Goal: Task Accomplishment & Management: Use online tool/utility

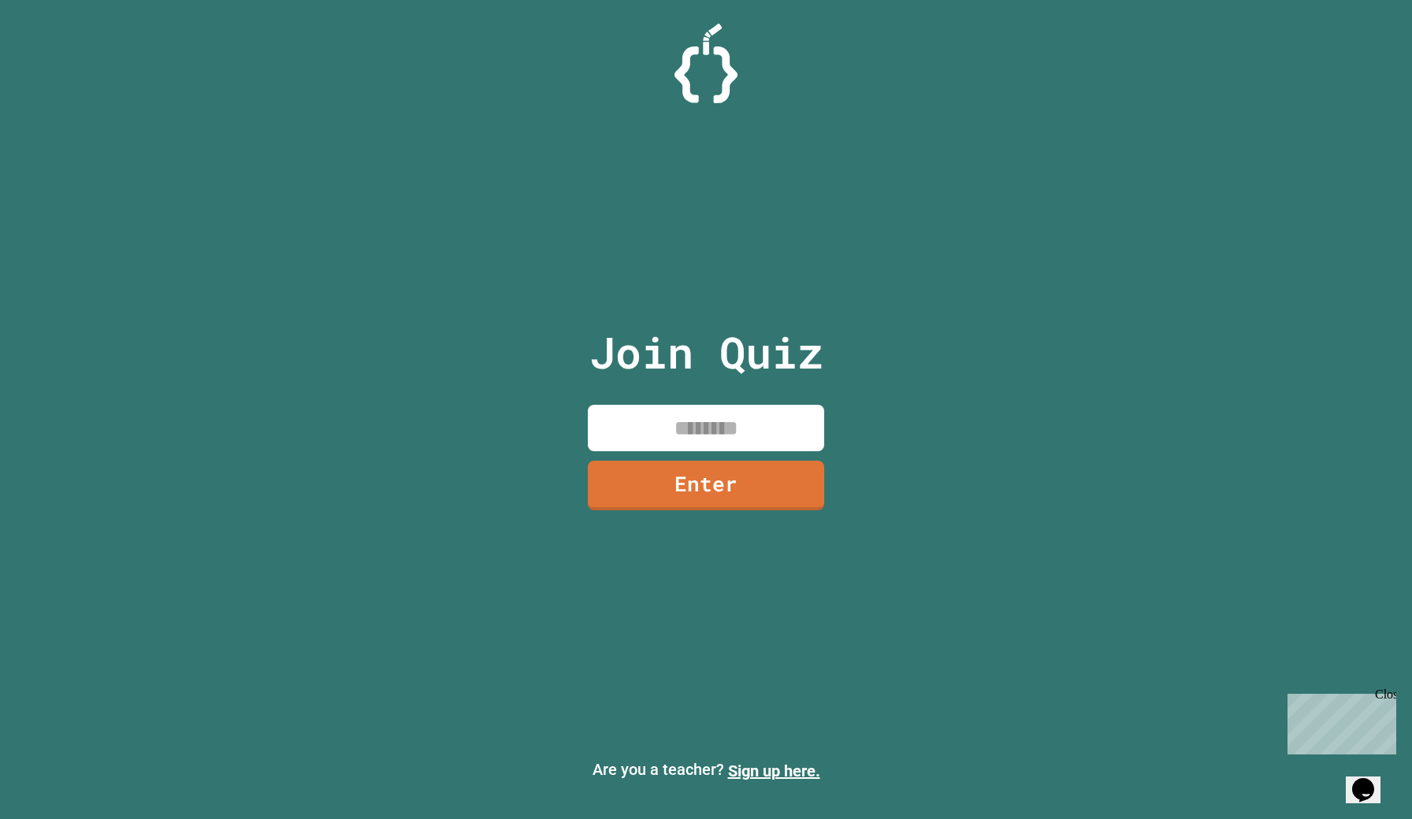
click at [688, 766] on p "Are you a teacher? Sign up here." at bounding box center [706, 770] width 1386 height 25
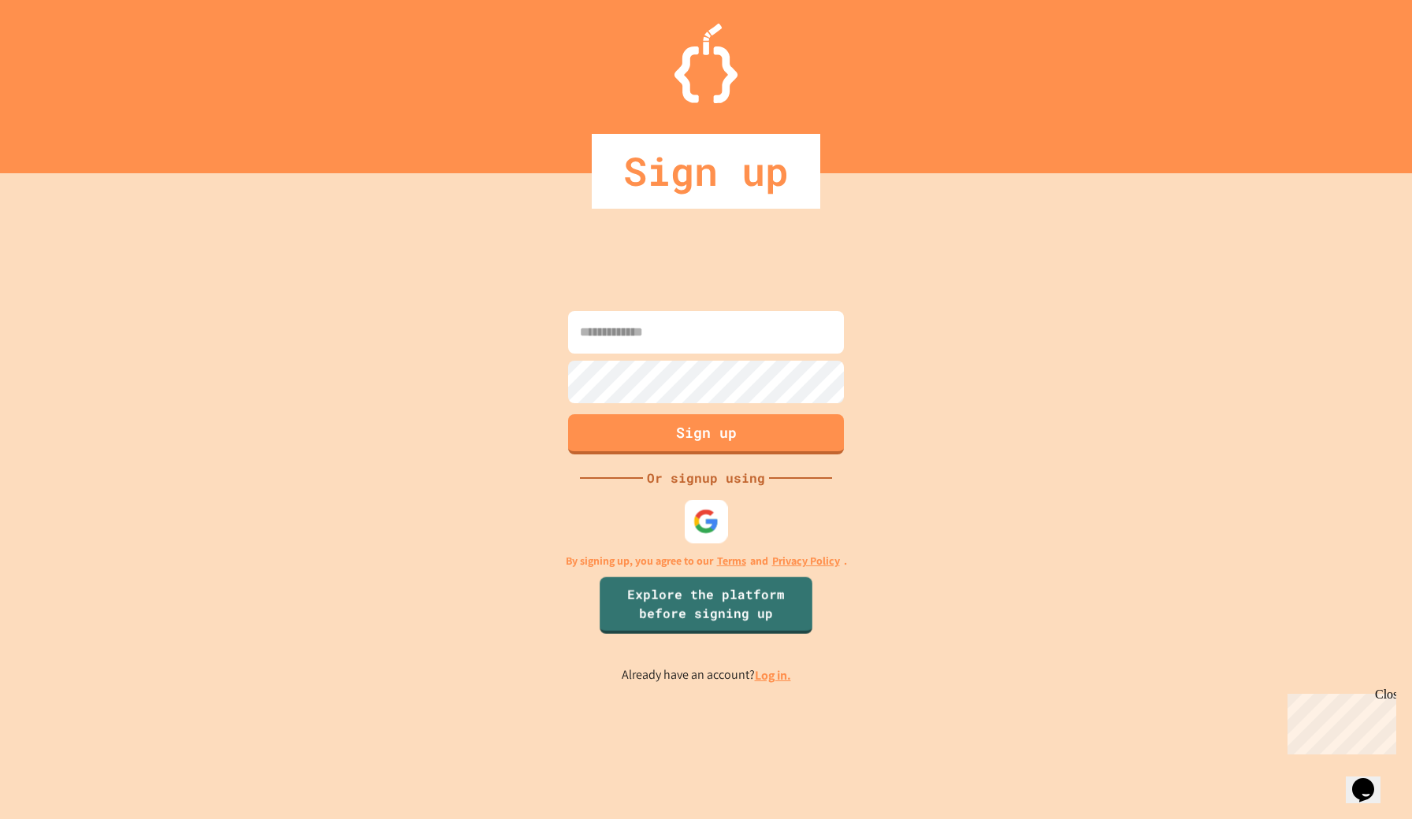
click at [711, 512] on img at bounding box center [706, 522] width 26 height 26
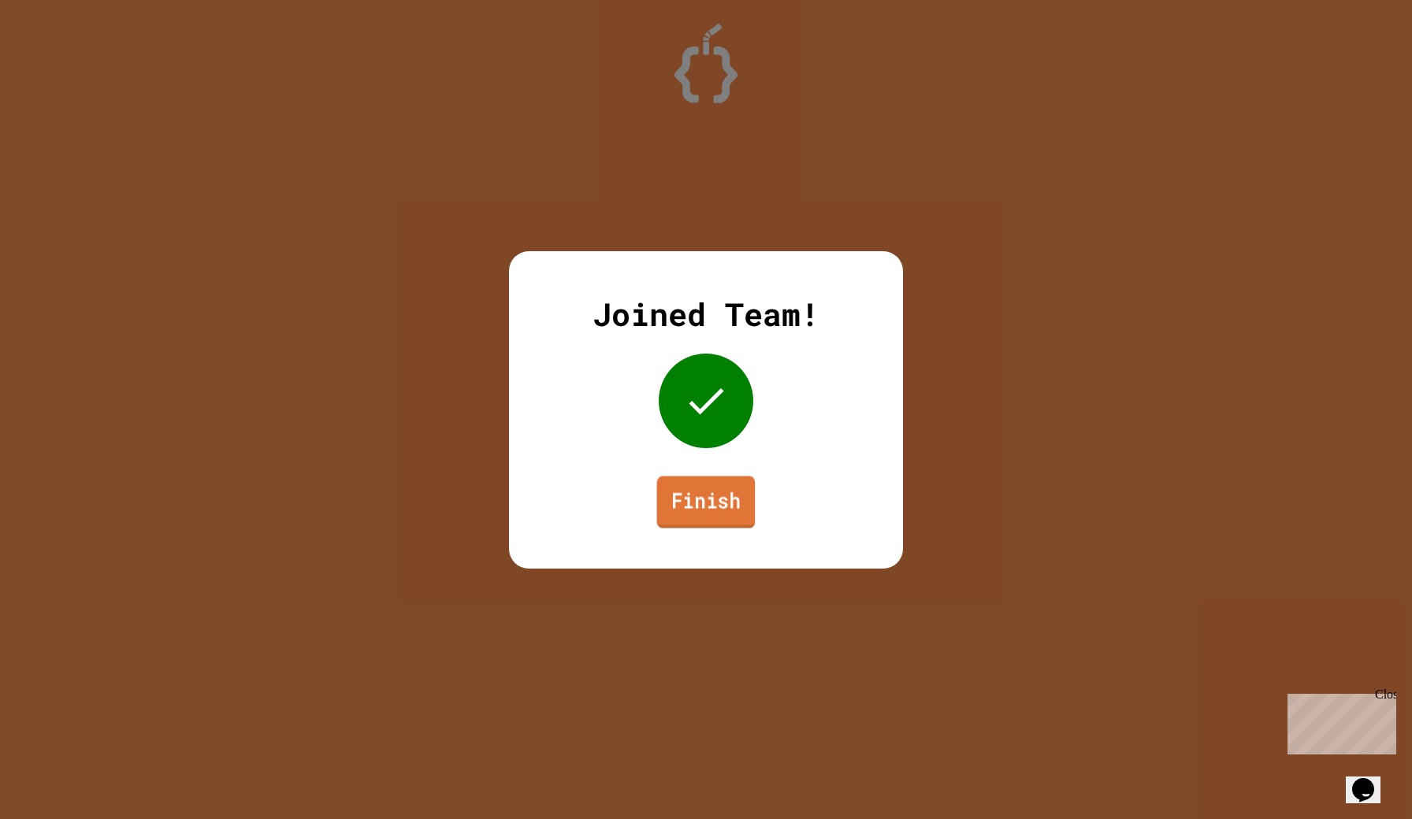
click at [667, 513] on link "Finish" at bounding box center [706, 502] width 98 height 52
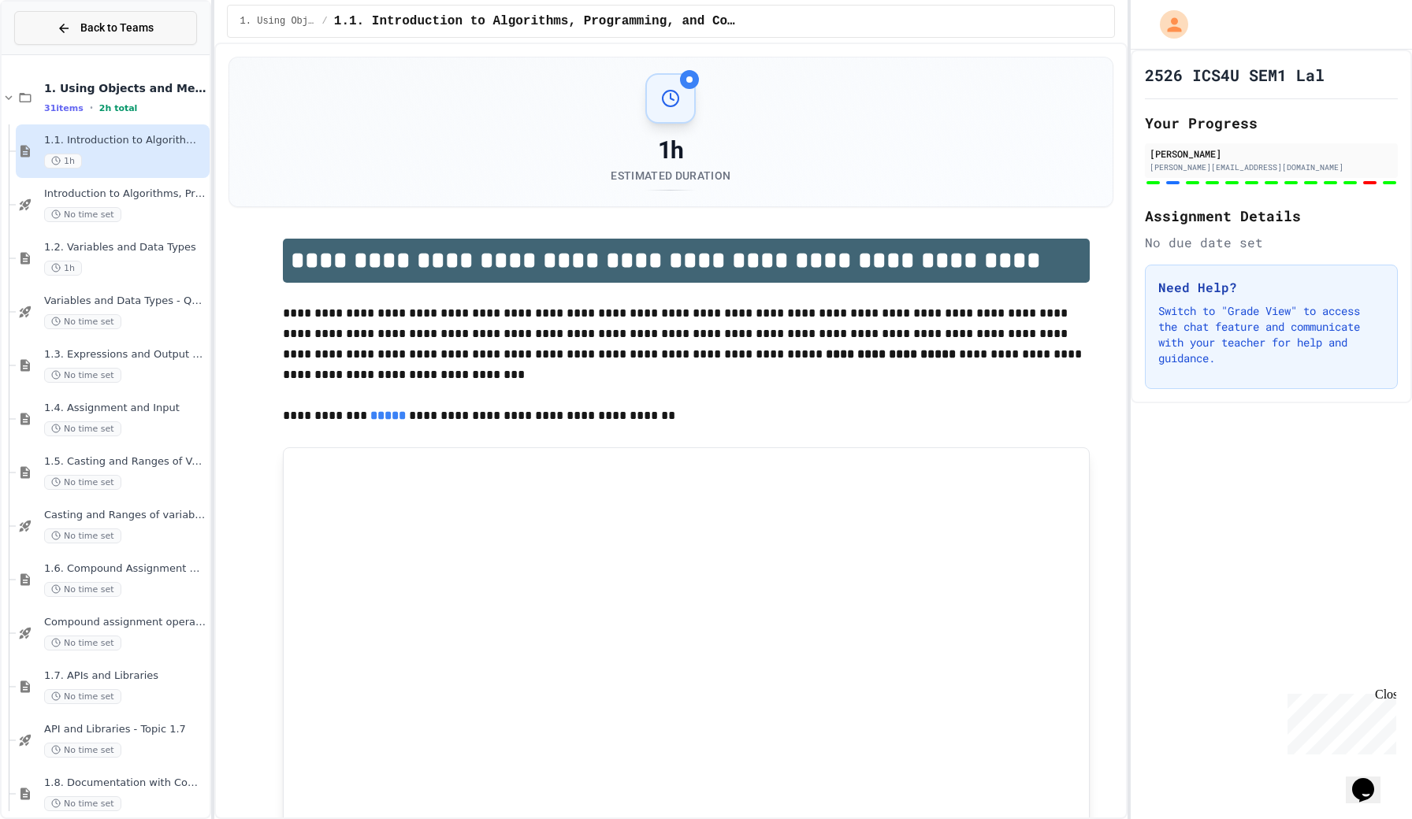
click at [80, 30] on span "Back to Teams" at bounding box center [116, 28] width 73 height 17
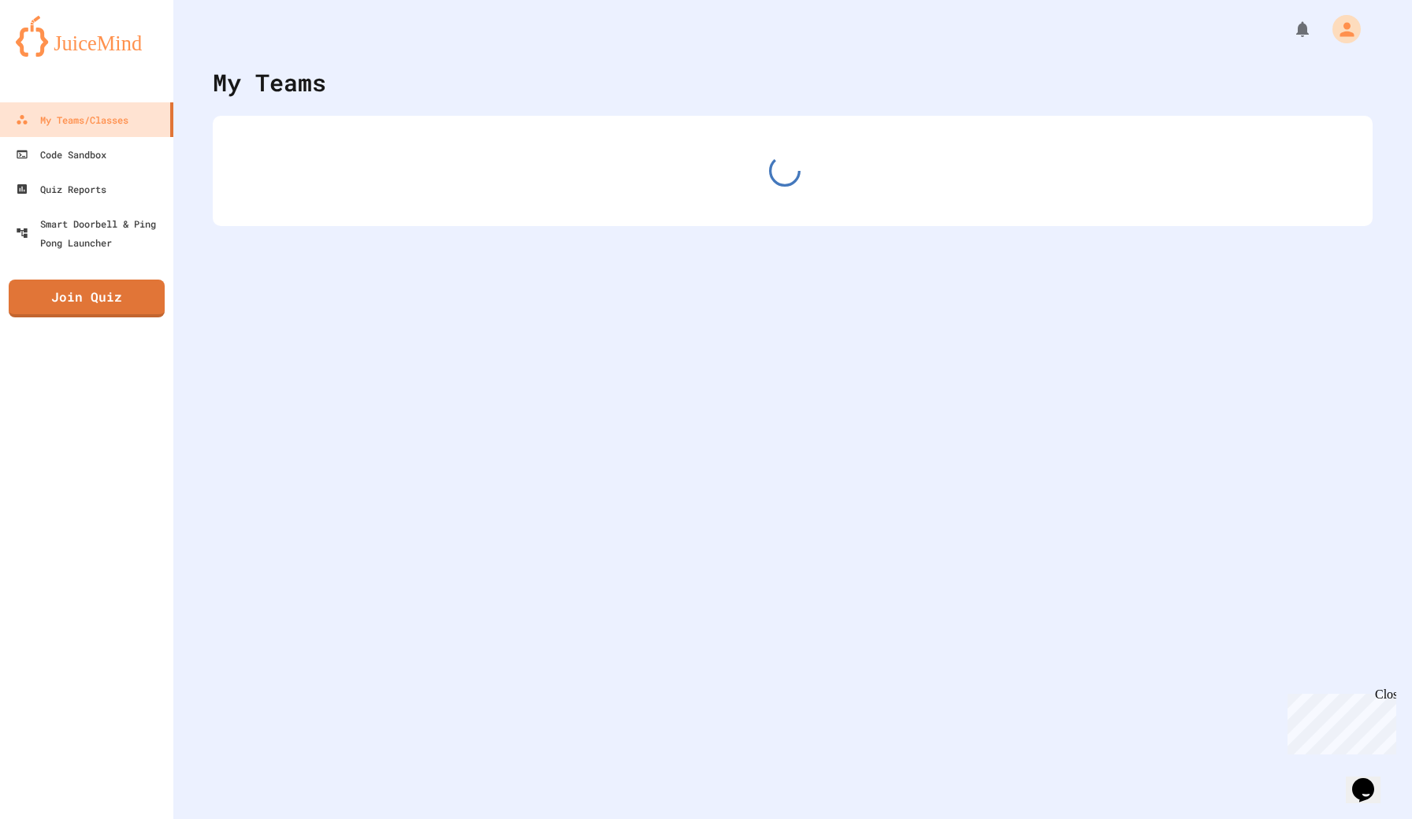
click at [36, 35] on img at bounding box center [87, 36] width 142 height 41
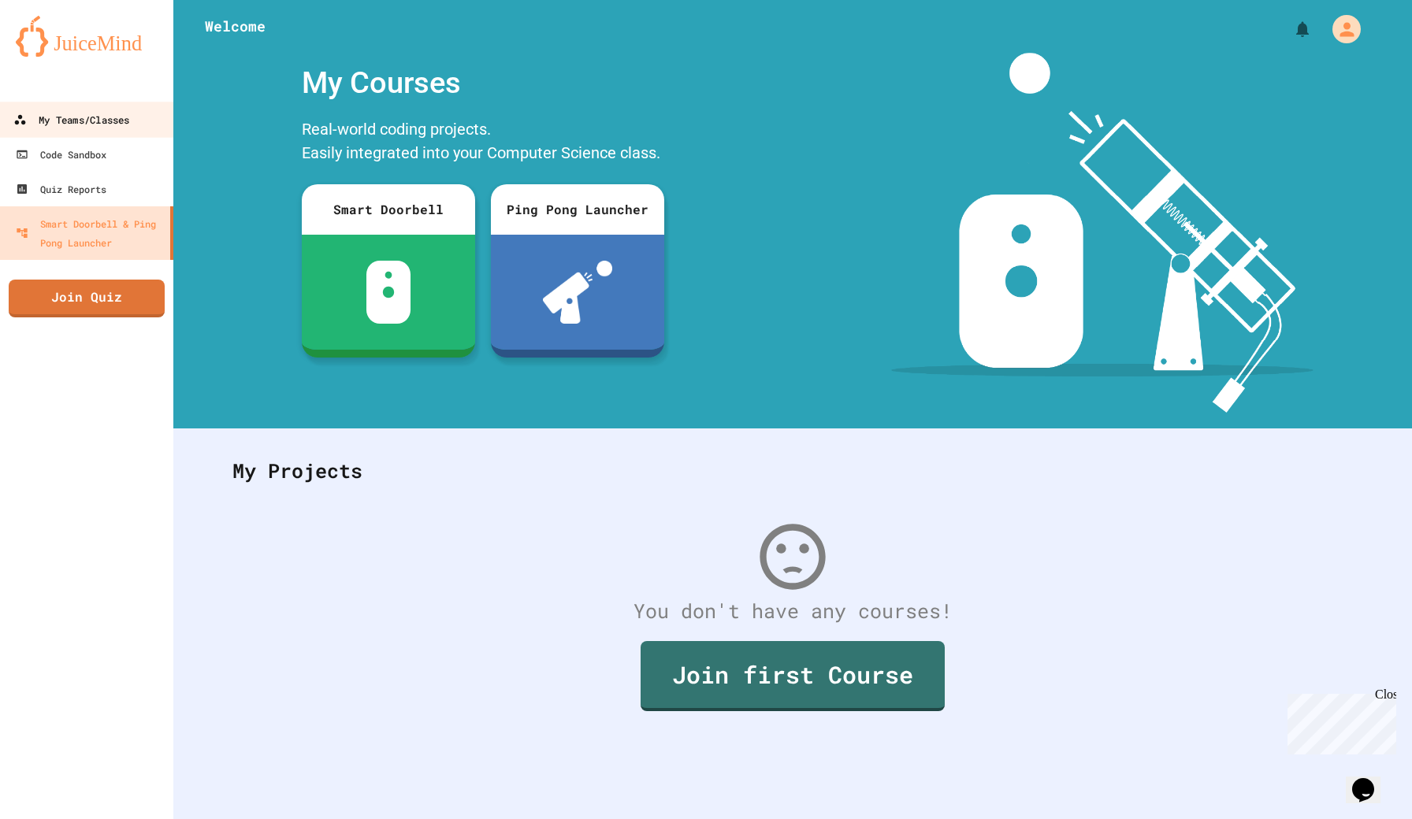
click at [63, 121] on div "My Teams/Classes" at bounding box center [71, 120] width 116 height 20
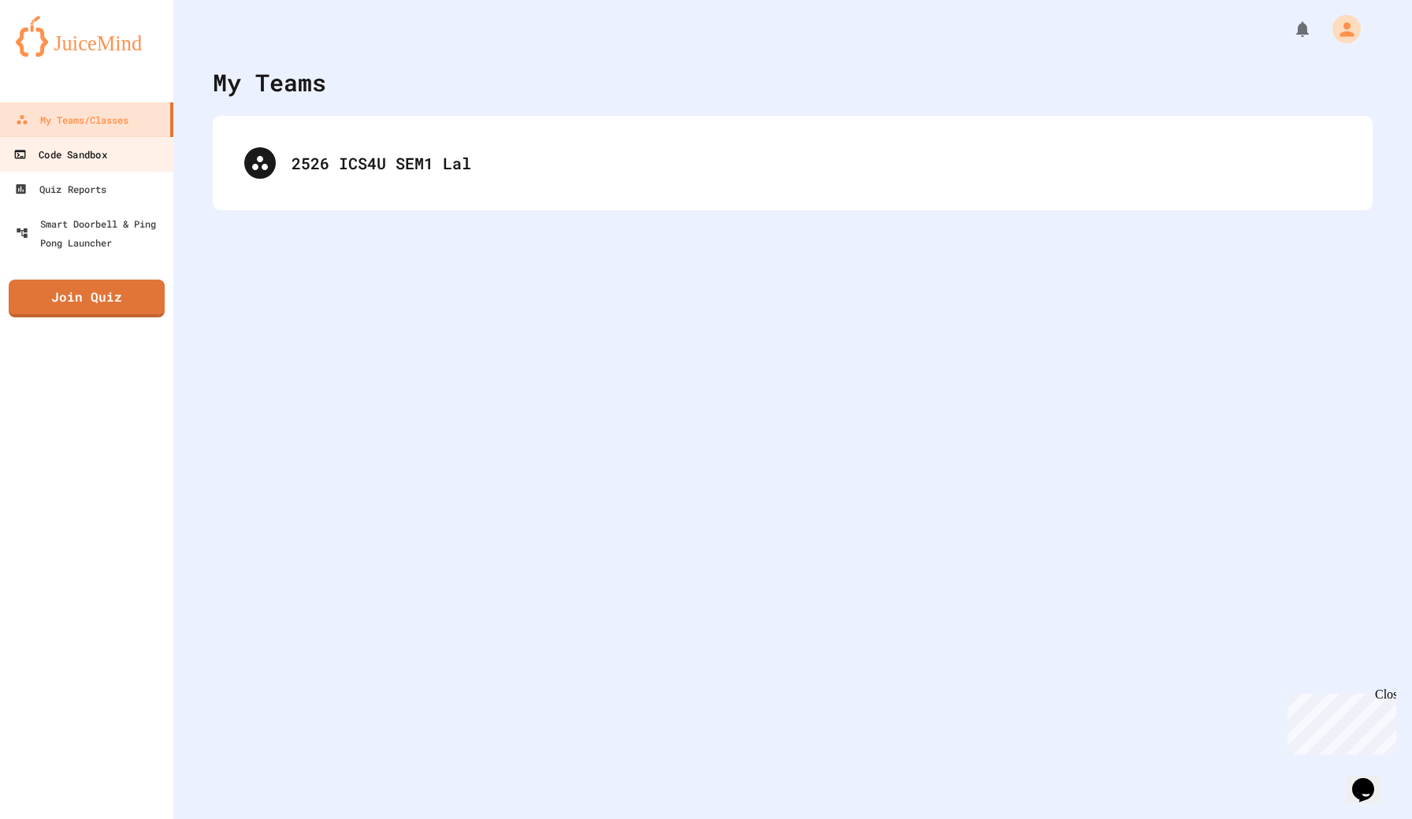
click at [67, 150] on div "Code Sandbox" at bounding box center [59, 155] width 93 height 20
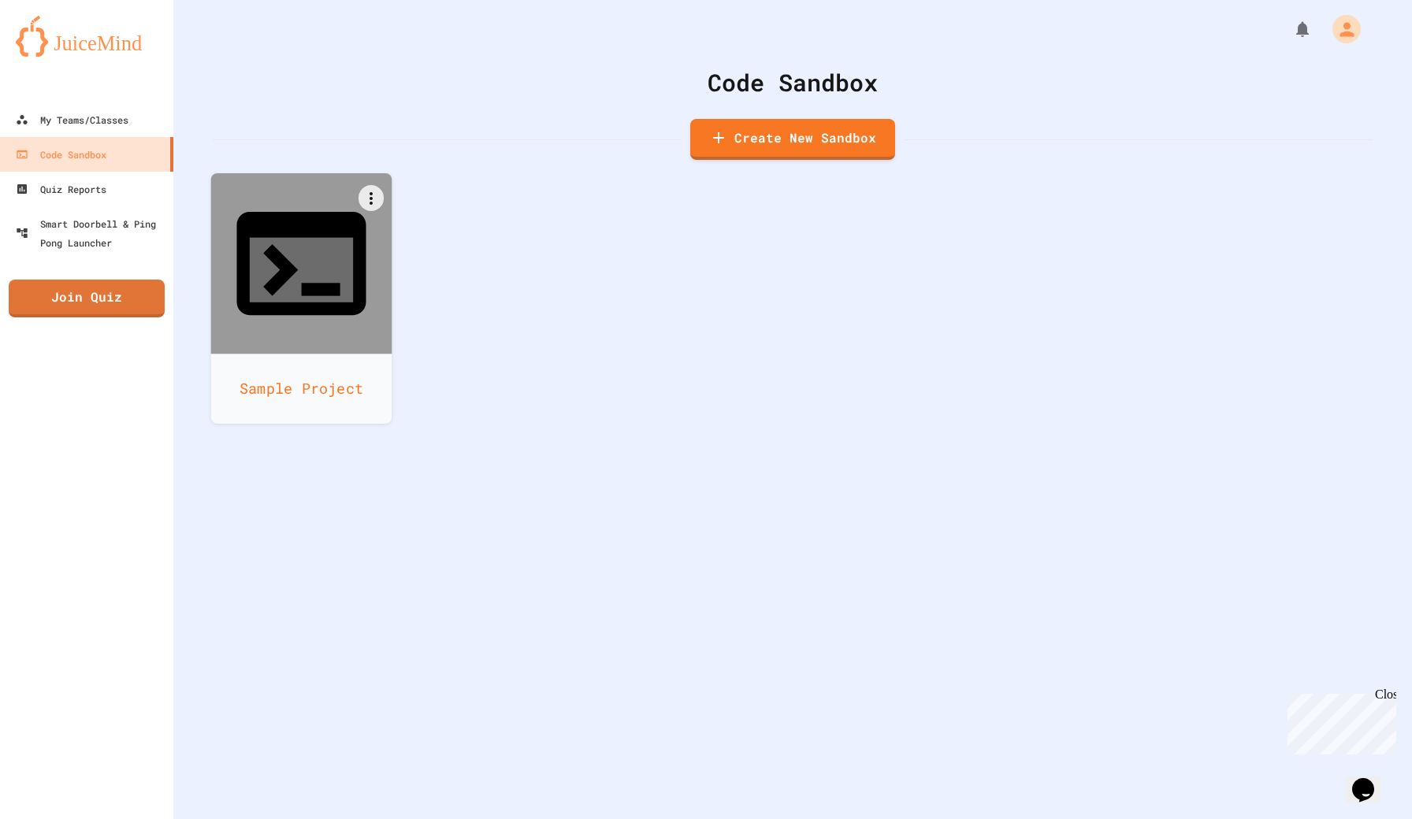
click at [286, 244] on icon at bounding box center [280, 270] width 35 height 52
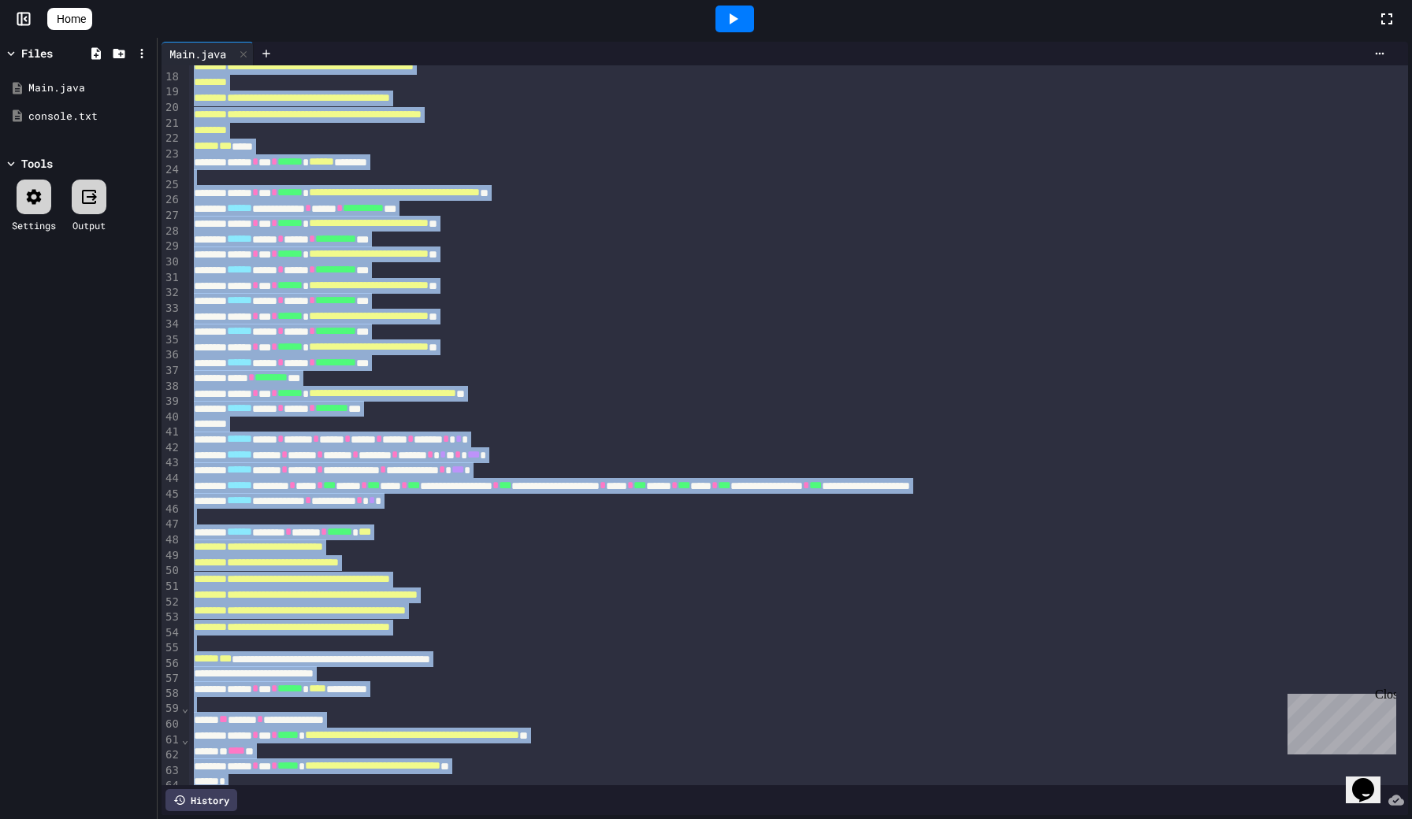
scroll to position [303, 0]
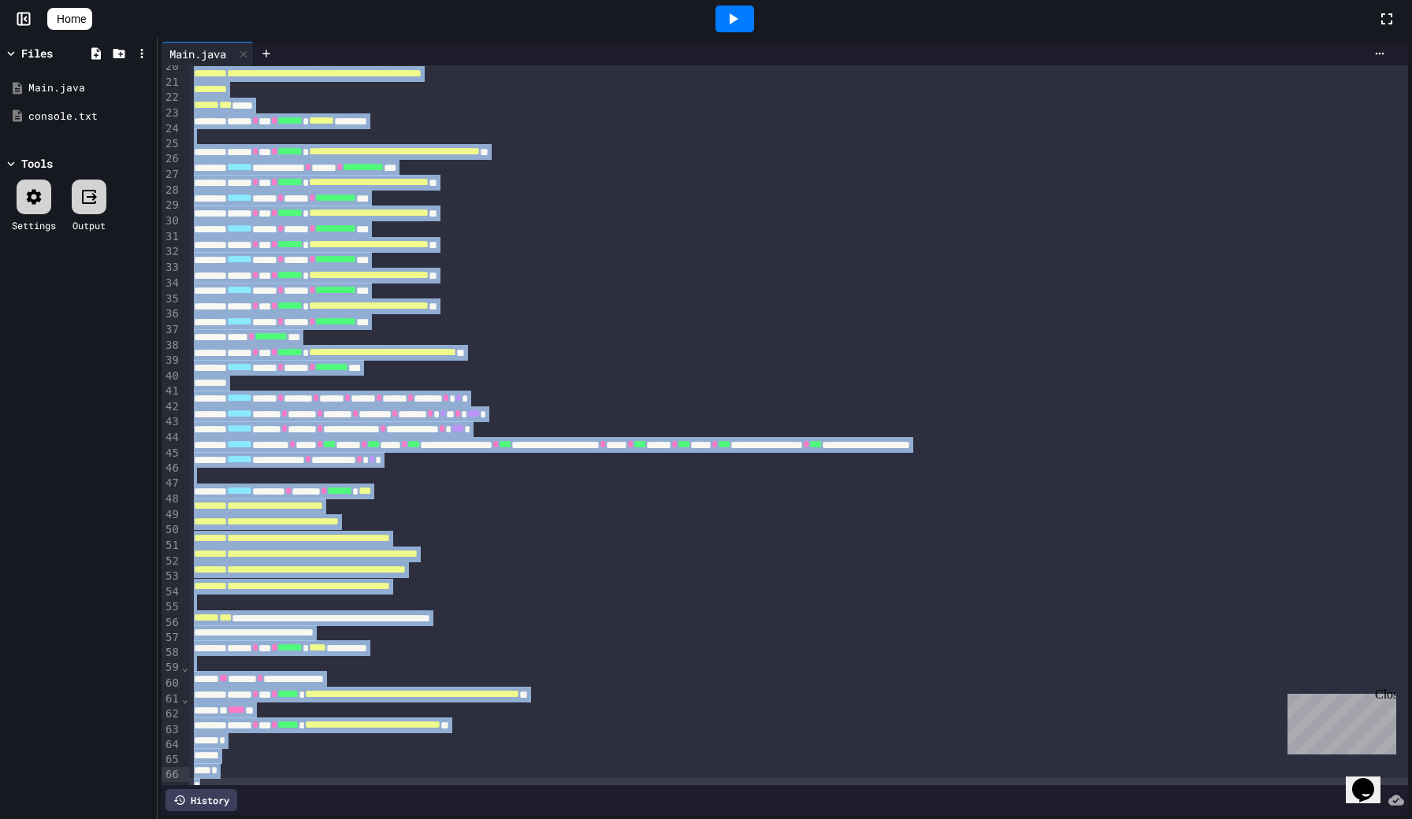
drag, startPoint x: 195, startPoint y: 76, endPoint x: 588, endPoint y: 817, distance: 838.3
copy div "**********"
